Goal: Feedback & Contribution: Submit feedback/report problem

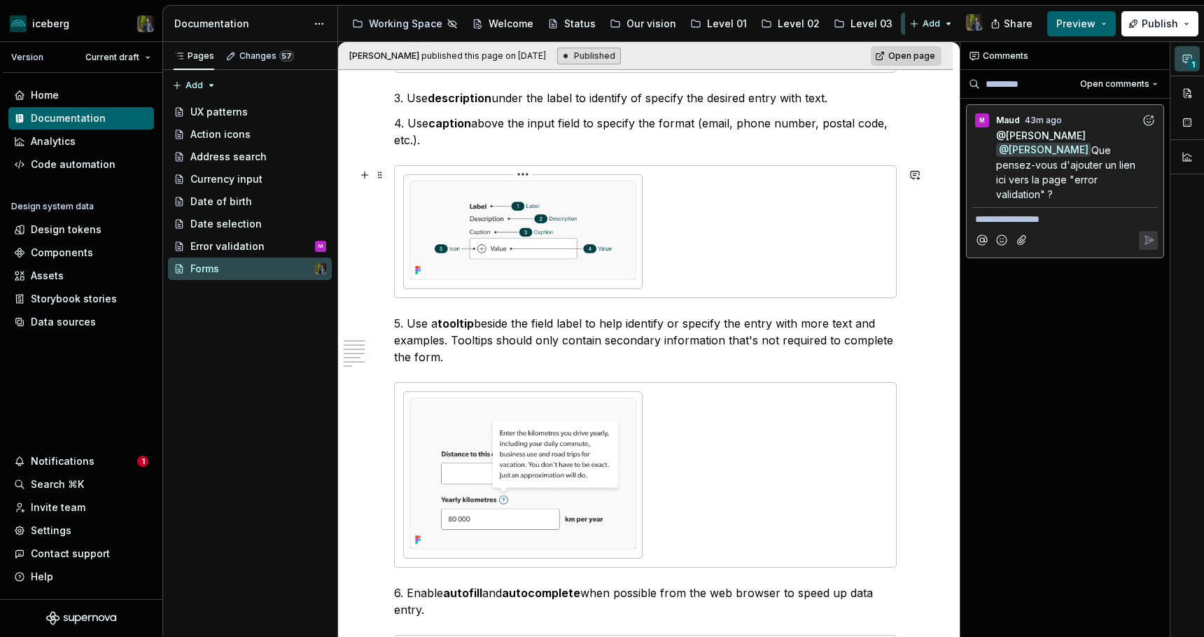
scroll to position [990, 0]
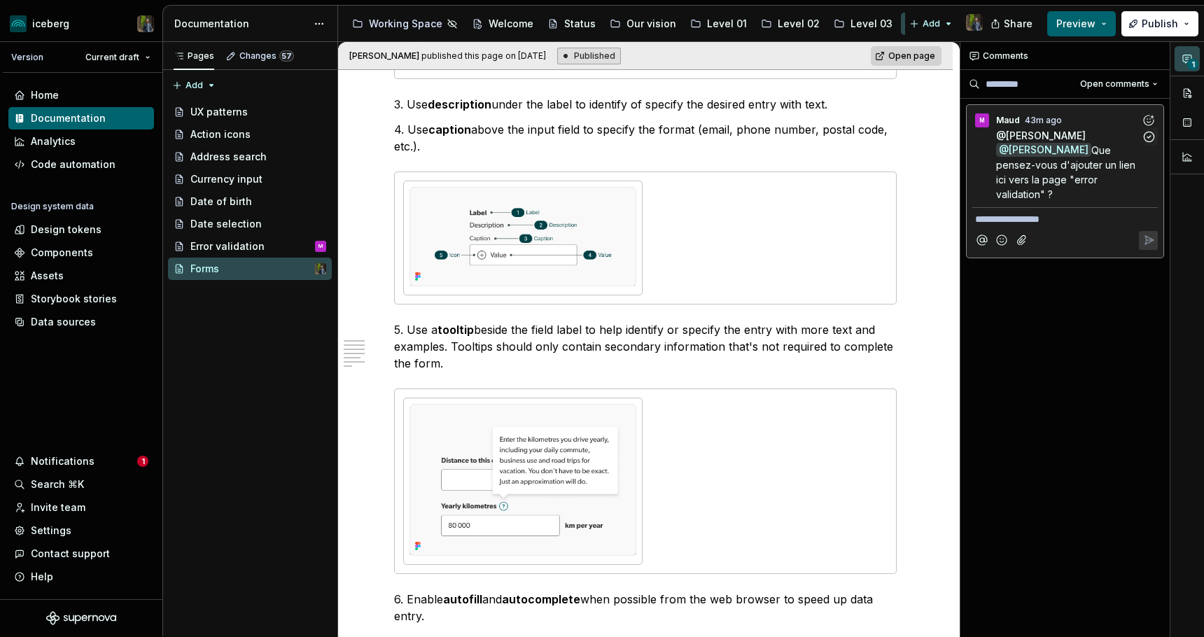
click at [1060, 167] on span "Que pensez-vous d'ajouter un lien ici vers la page "error validation" ?" at bounding box center [1067, 172] width 142 height 56
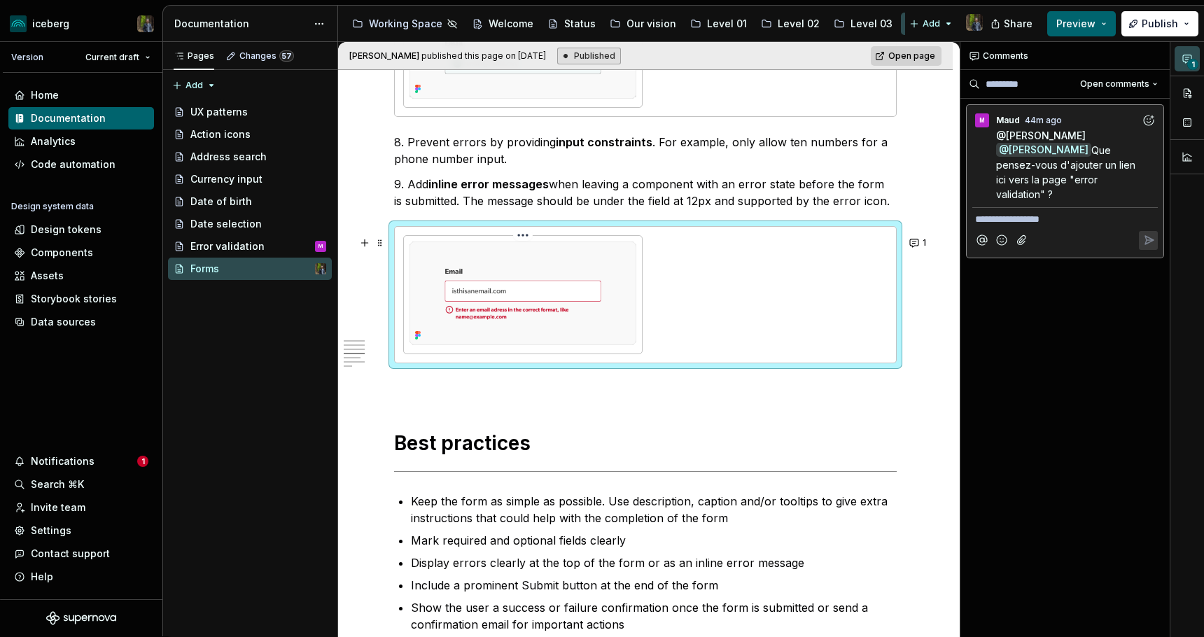
scroll to position [1881, 0]
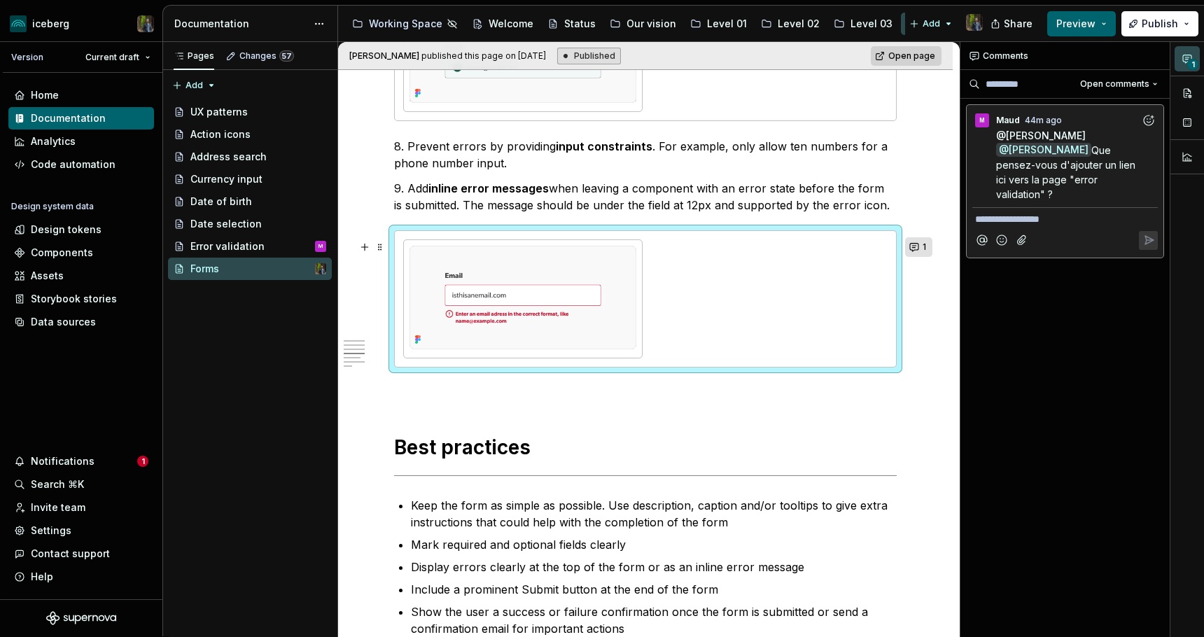
click at [925, 246] on button "1" at bounding box center [918, 247] width 27 height 20
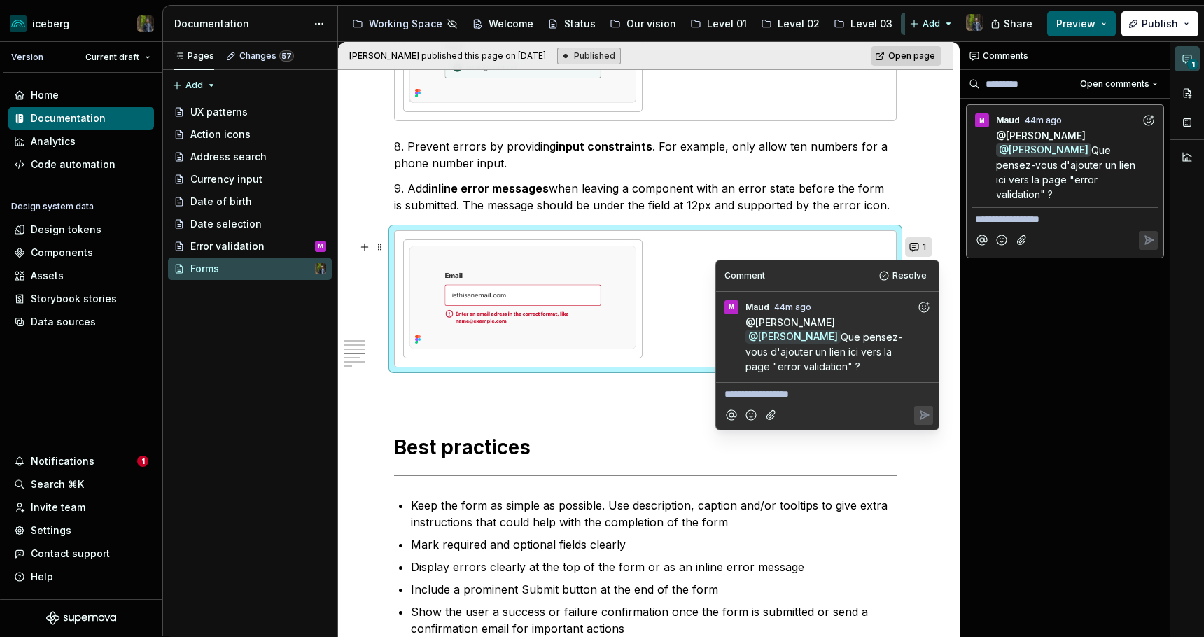
click at [926, 246] on button "1" at bounding box center [918, 247] width 27 height 20
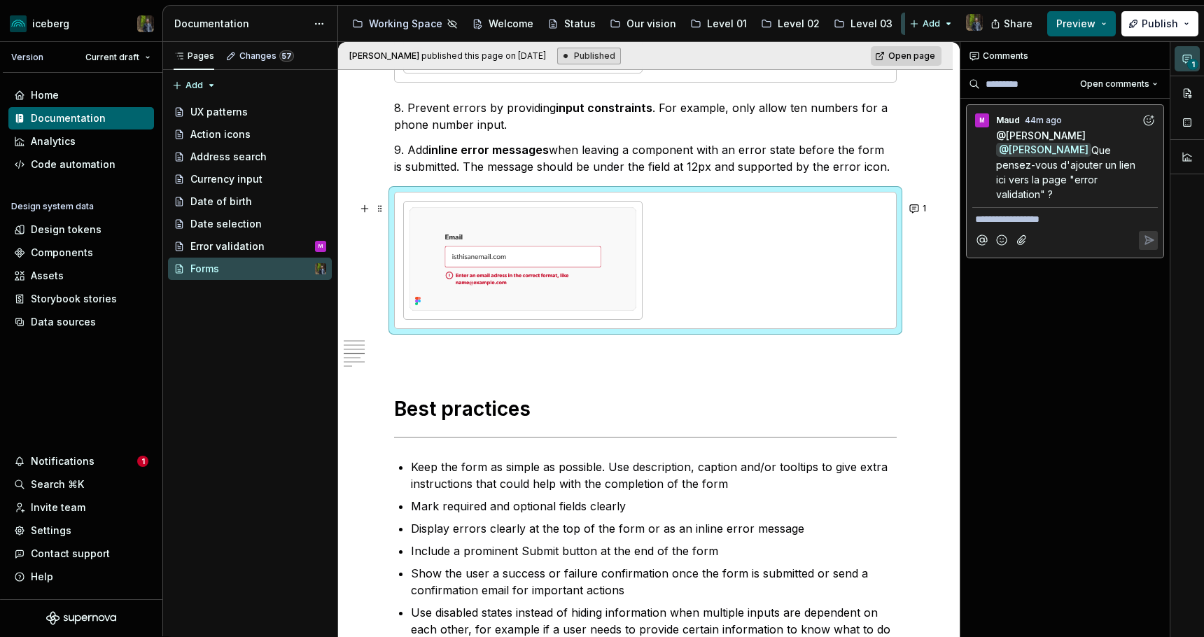
scroll to position [1912, 0]
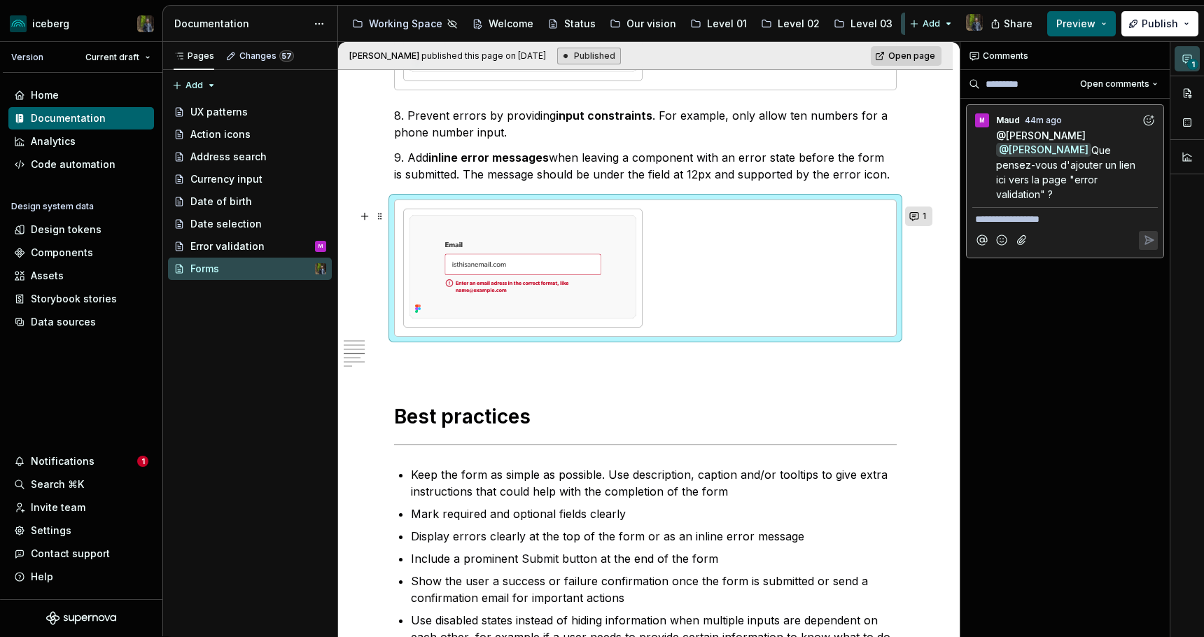
click at [927, 216] on button "1" at bounding box center [918, 216] width 27 height 20
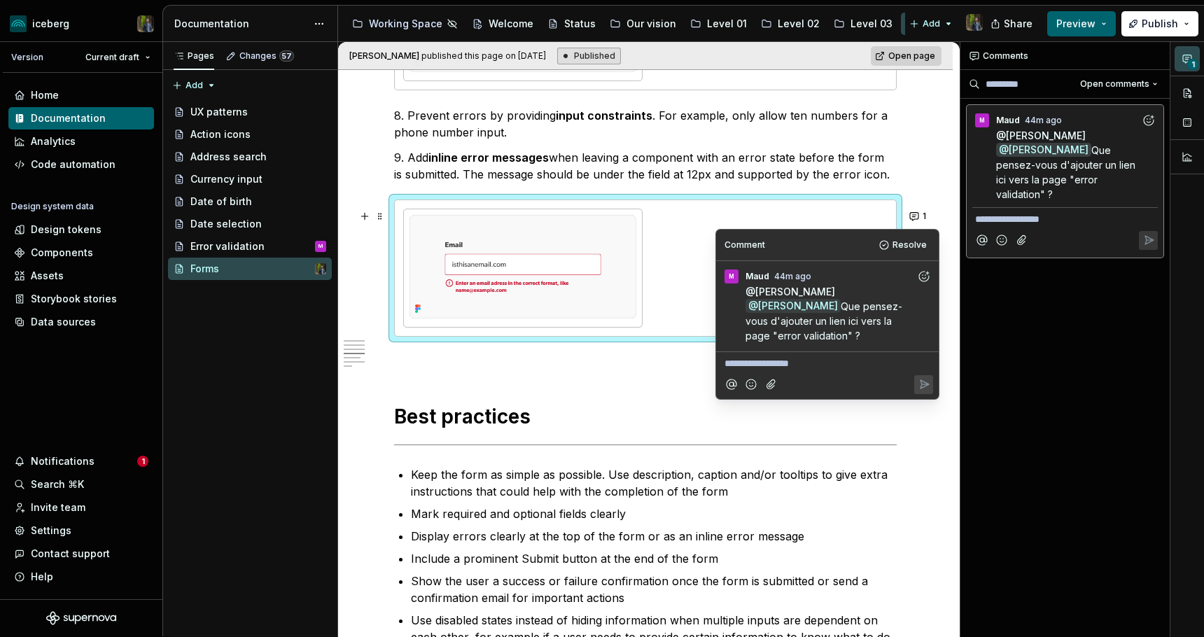
click at [809, 356] on p "**********" at bounding box center [827, 363] width 206 height 15
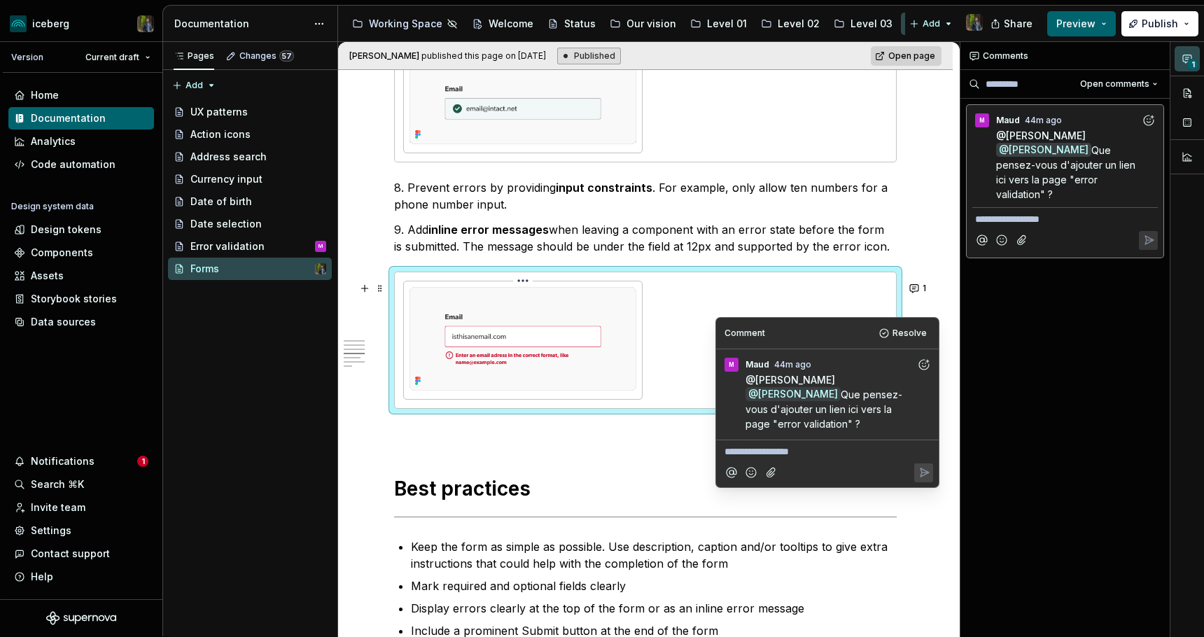
scroll to position [1824, 0]
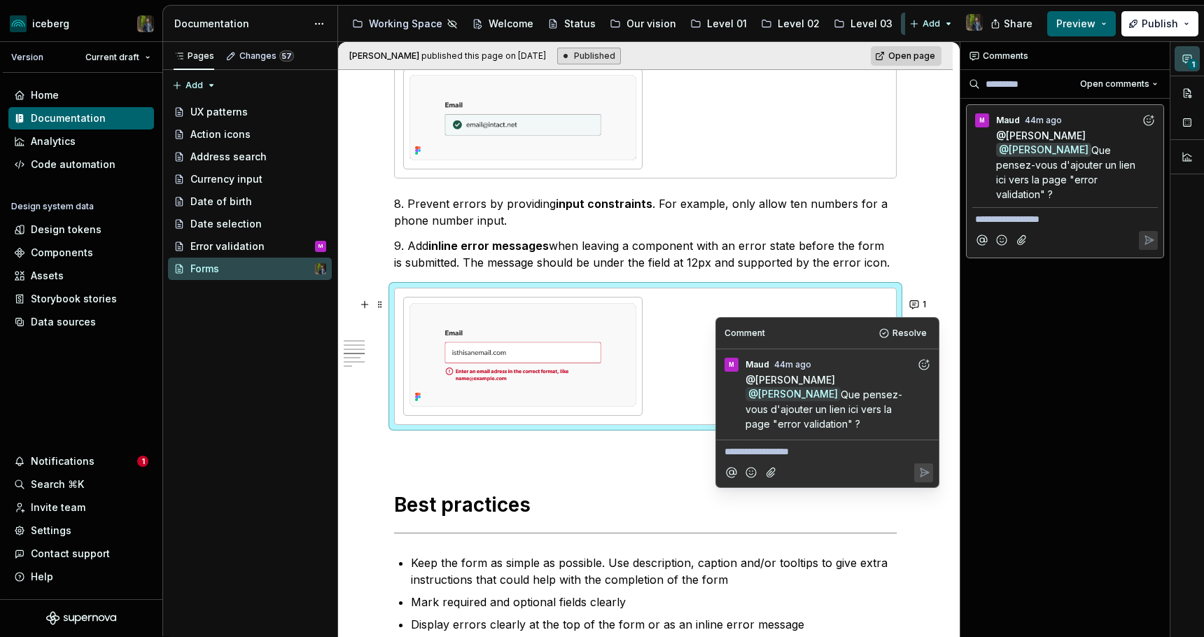
type textarea "*"
click at [750, 444] on p "**********" at bounding box center [827, 451] width 206 height 15
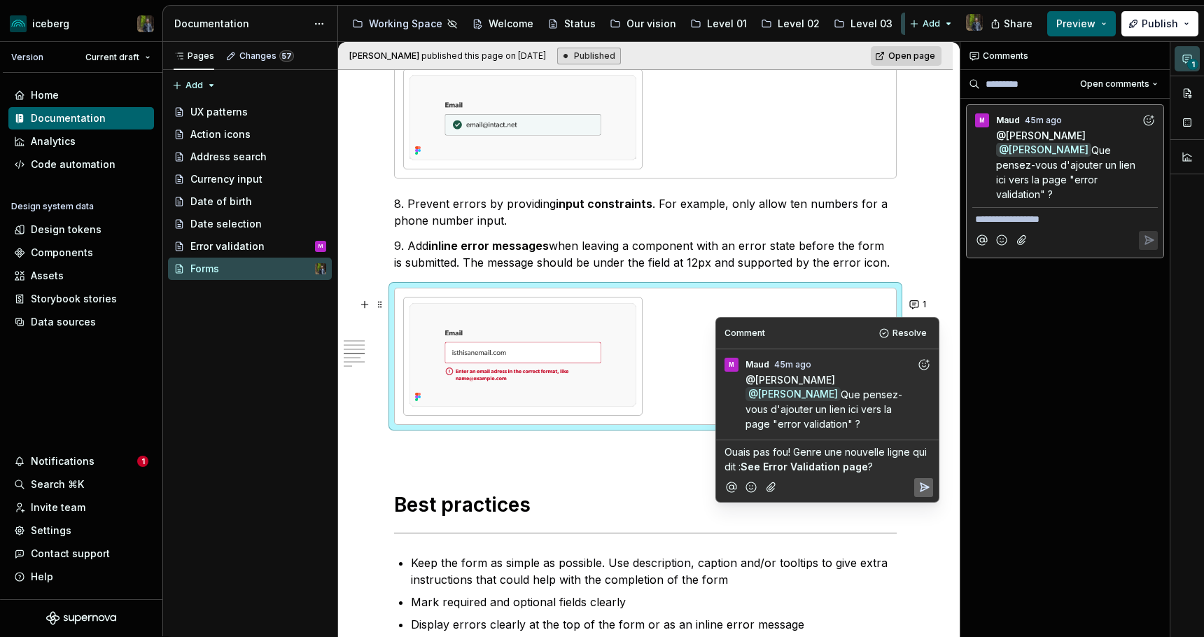
click at [875, 458] on p "Ouais pas fou! Genre une nouvelle ligne qui dit : See Error Validation page ?" at bounding box center [827, 458] width 206 height 29
click at [908, 446] on span "Ouais pas fou! Genre une nouvelle ligne qui dit :" at bounding box center [826, 459] width 205 height 27
click at [906, 453] on p "Ouais pas fou! Genre une nouvelle ligne à la fin qui dit : See Error Validation…" at bounding box center [827, 458] width 206 height 29
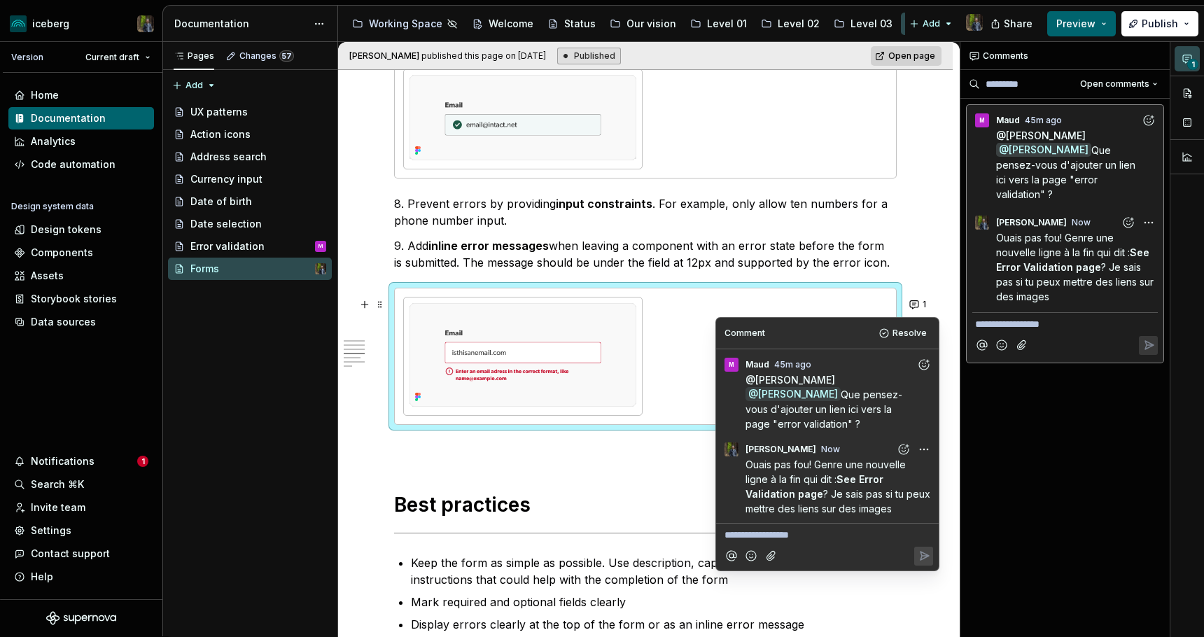
click at [1054, 395] on div "**********" at bounding box center [1065, 339] width 210 height 595
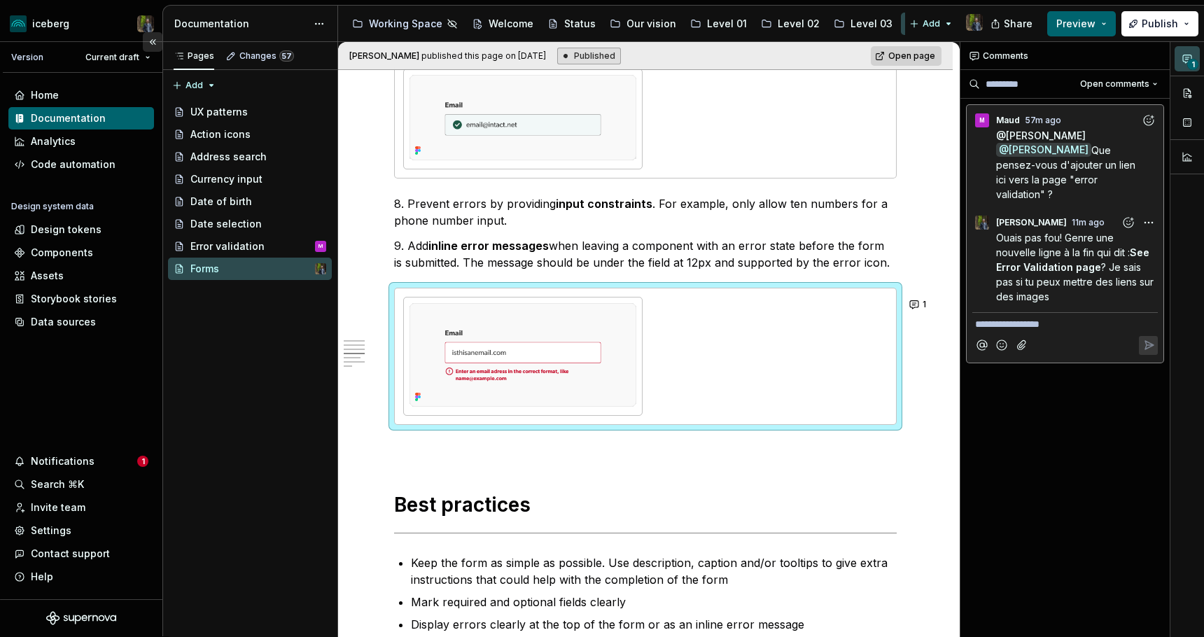
click at [156, 38] on button "Collapse sidebar" at bounding box center [153, 42] width 20 height 20
type textarea "*"
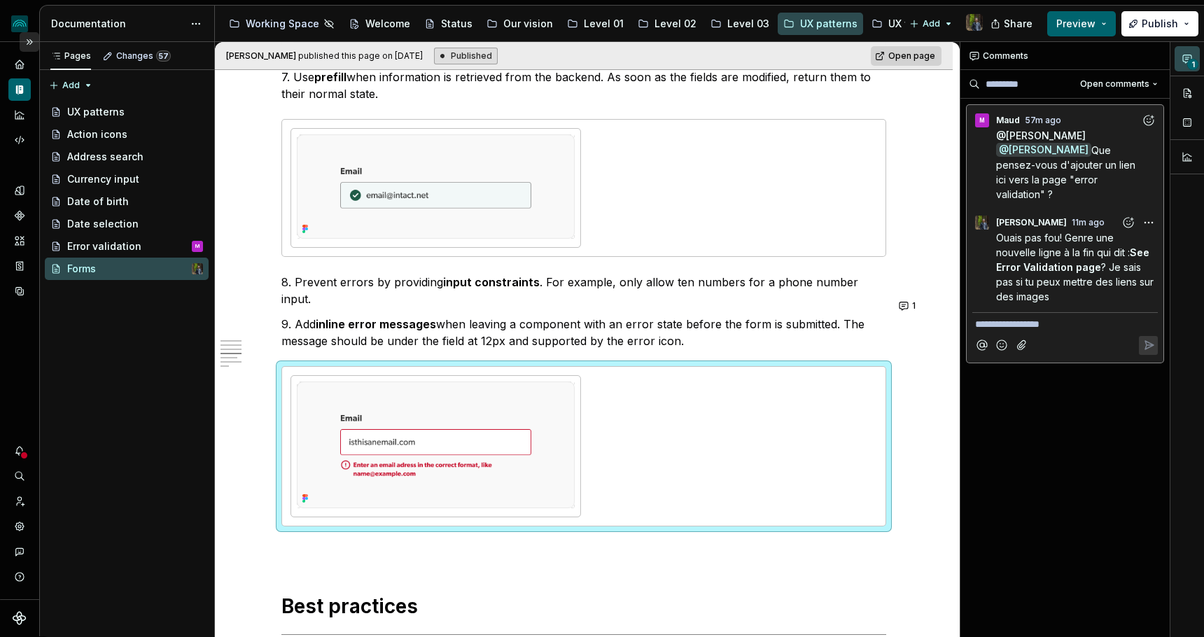
scroll to position [1874, 0]
